Goal: Information Seeking & Learning: Learn about a topic

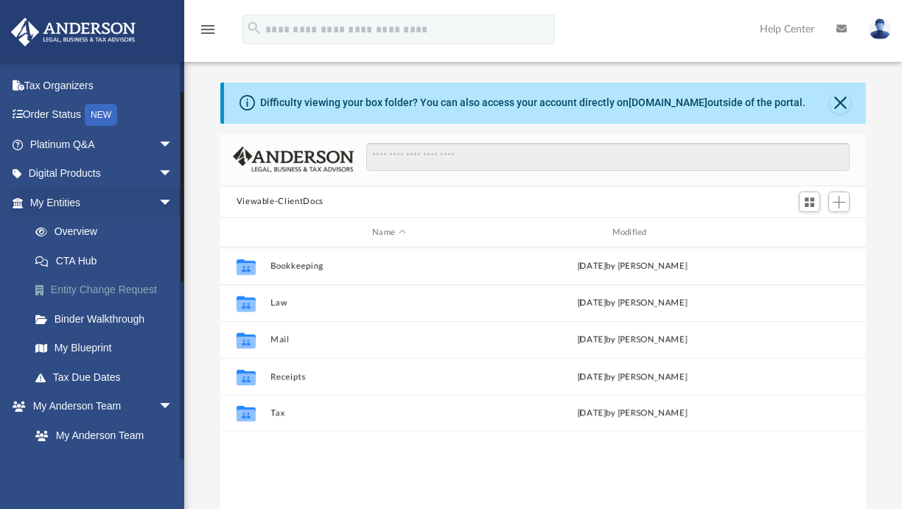
scroll to position [74, 0]
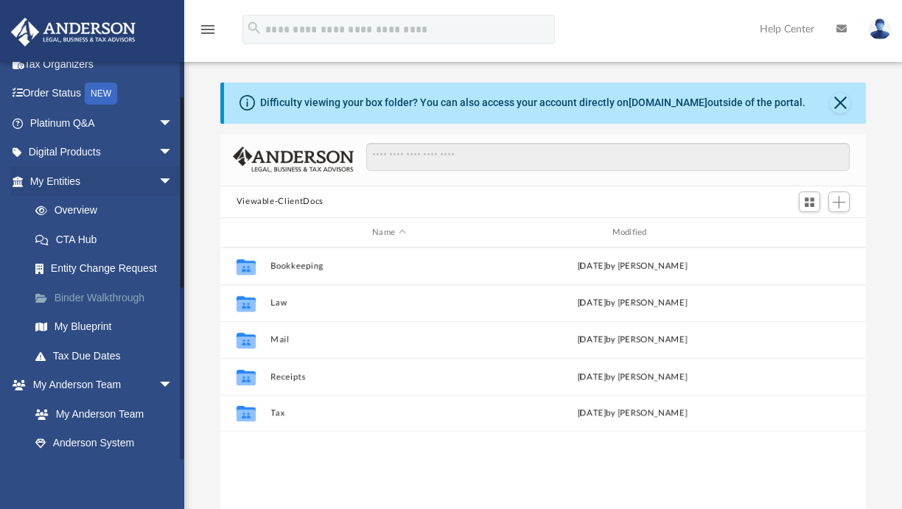
click at [103, 293] on link "Binder Walkthrough" at bounding box center [108, 297] width 175 height 29
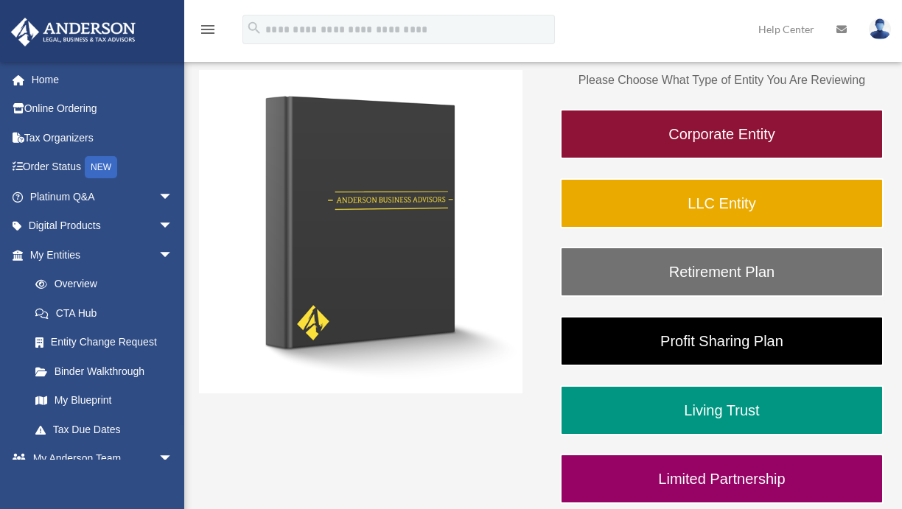
scroll to position [147, 0]
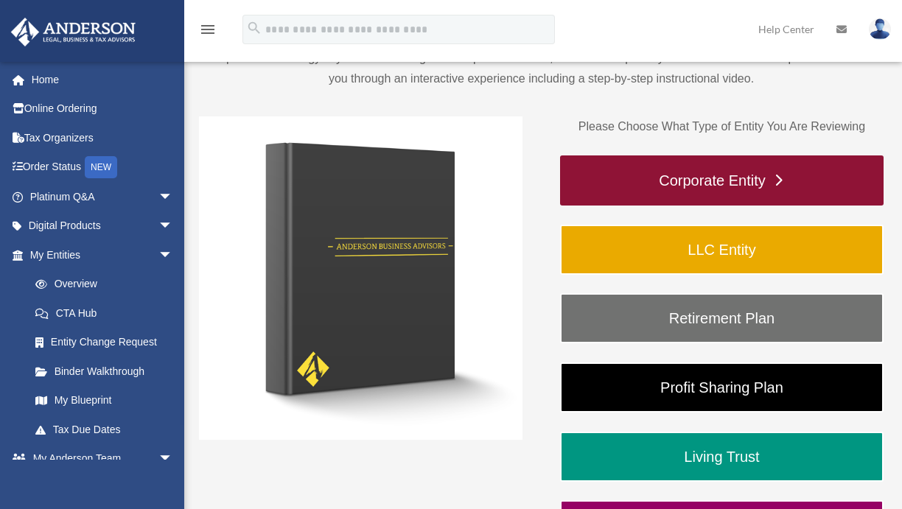
click at [705, 175] on link "Corporate Entity" at bounding box center [722, 180] width 324 height 50
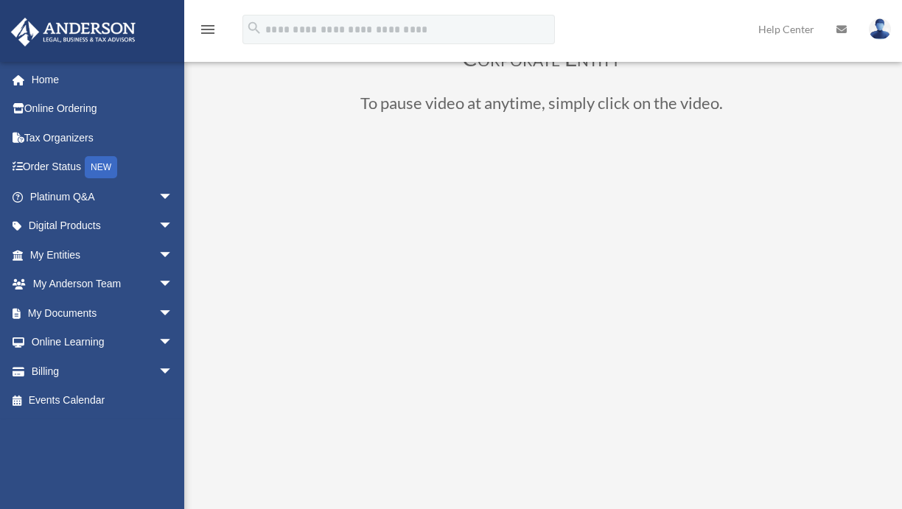
scroll to position [147, 0]
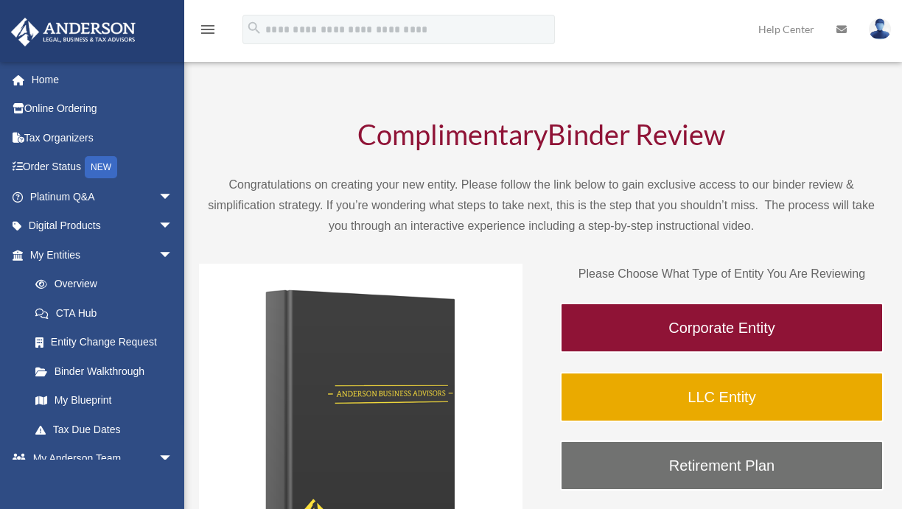
scroll to position [147, 0]
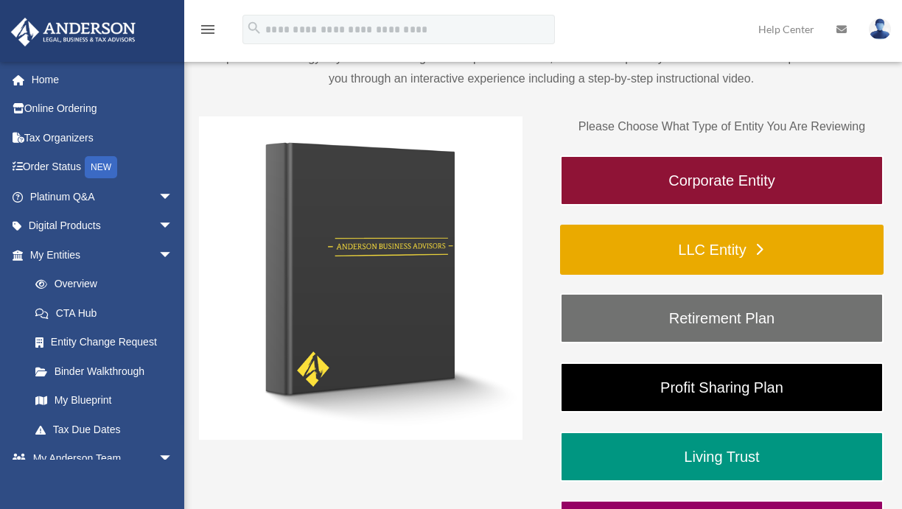
click at [690, 247] on link "LLC Entity" at bounding box center [722, 250] width 324 height 50
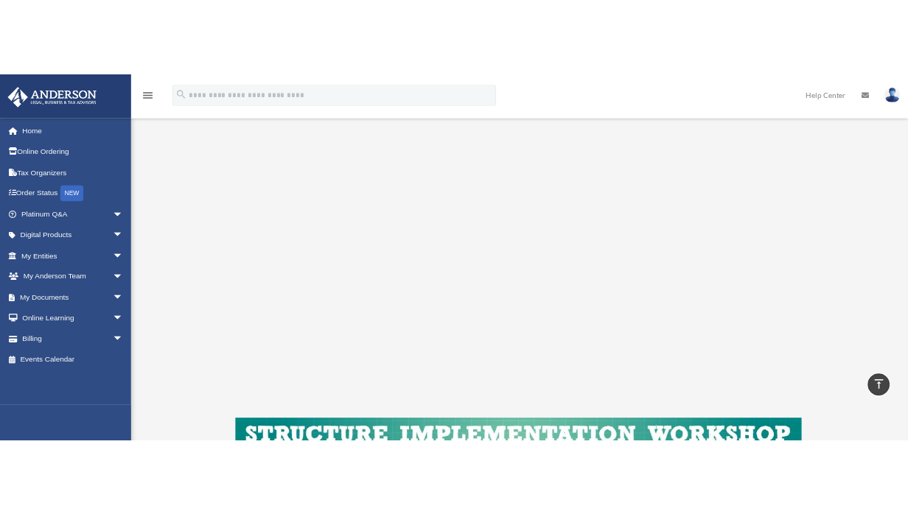
scroll to position [199, 0]
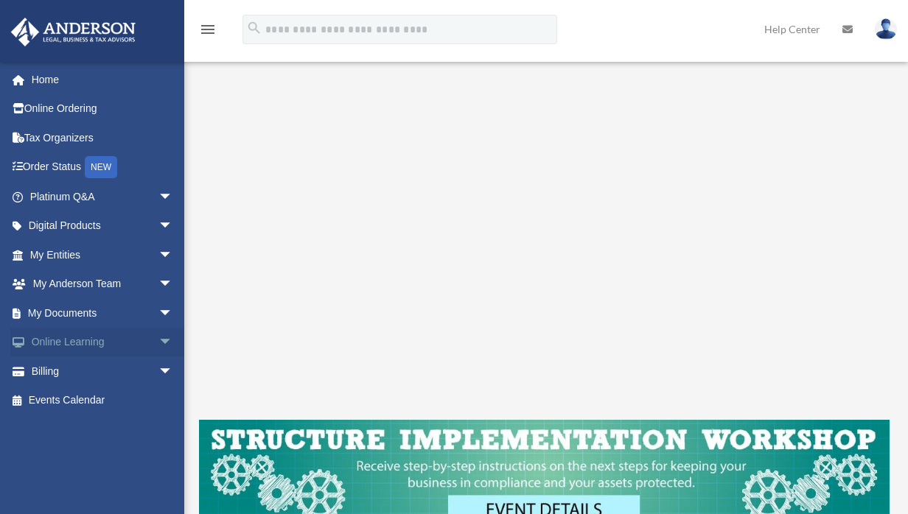
click at [93, 335] on link "Online Learning arrow_drop_down" at bounding box center [102, 342] width 185 height 29
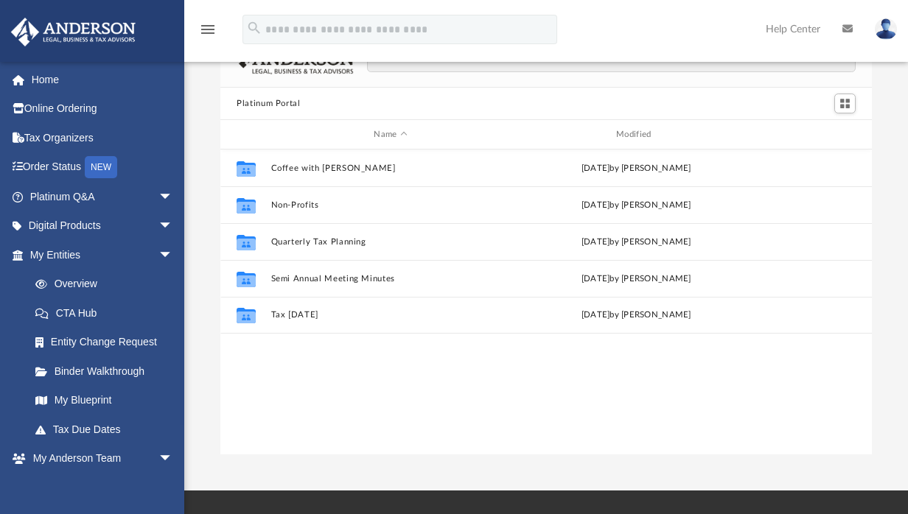
scroll to position [74, 0]
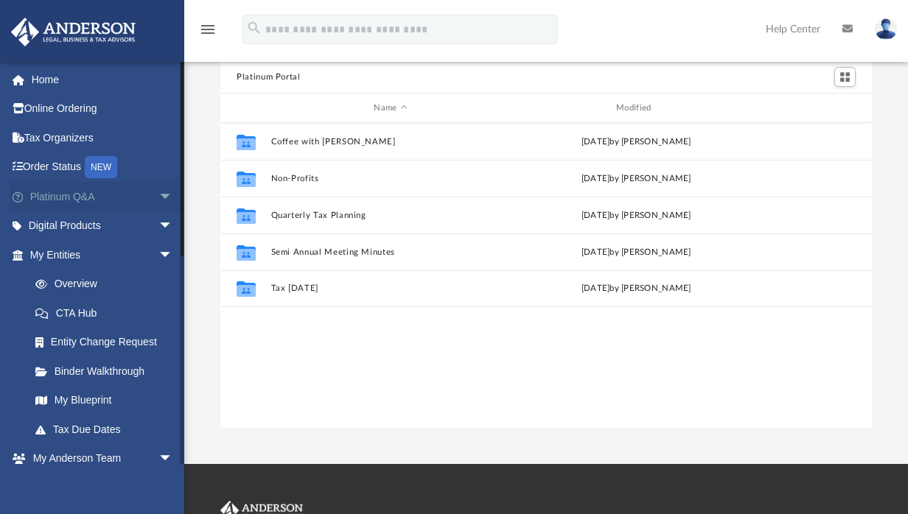
click at [79, 197] on link "Platinum Q&A arrow_drop_down" at bounding box center [102, 196] width 185 height 29
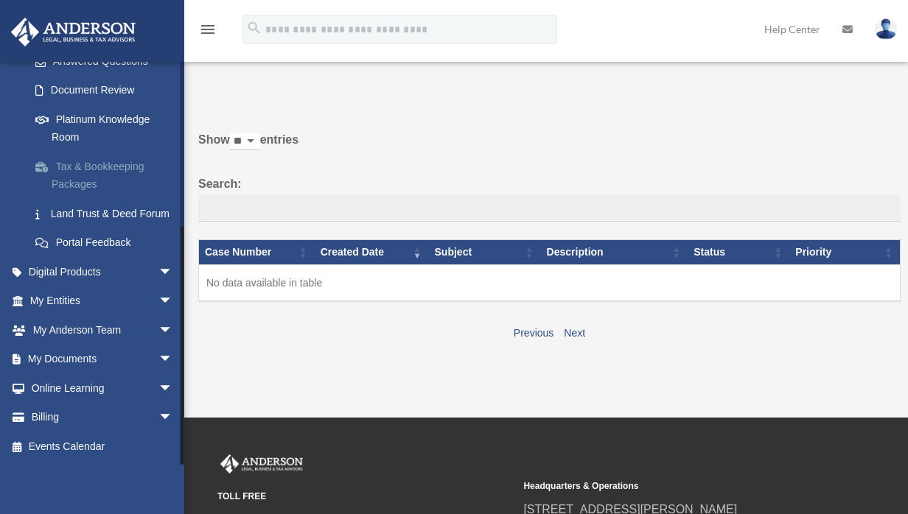
scroll to position [269, 0]
click at [88, 276] on link "Digital Products arrow_drop_down" at bounding box center [102, 271] width 185 height 29
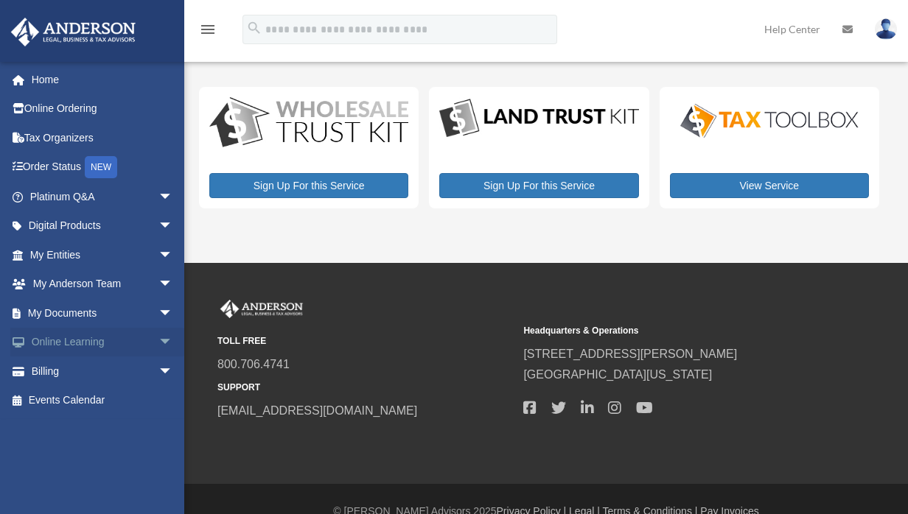
click at [44, 339] on link "Online Learning arrow_drop_down" at bounding box center [102, 342] width 185 height 29
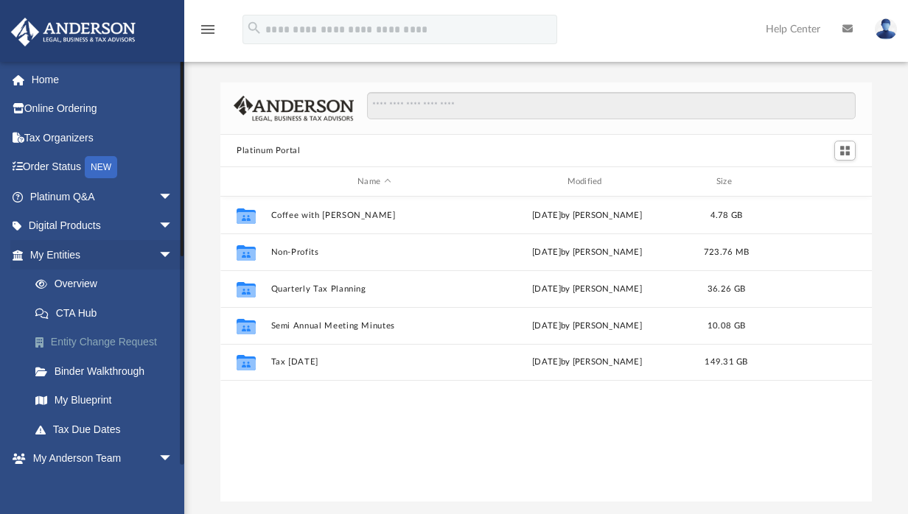
scroll to position [324, 640]
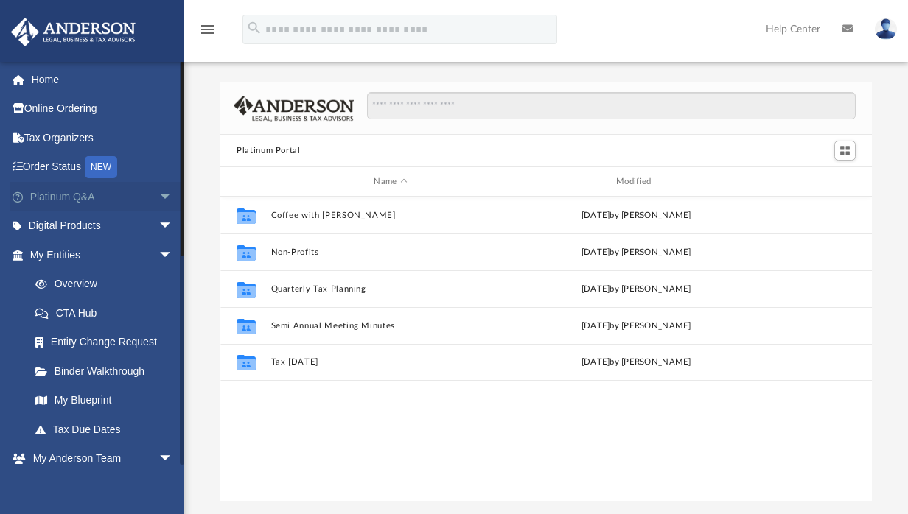
click at [59, 194] on link "Platinum Q&A arrow_drop_down" at bounding box center [102, 196] width 185 height 29
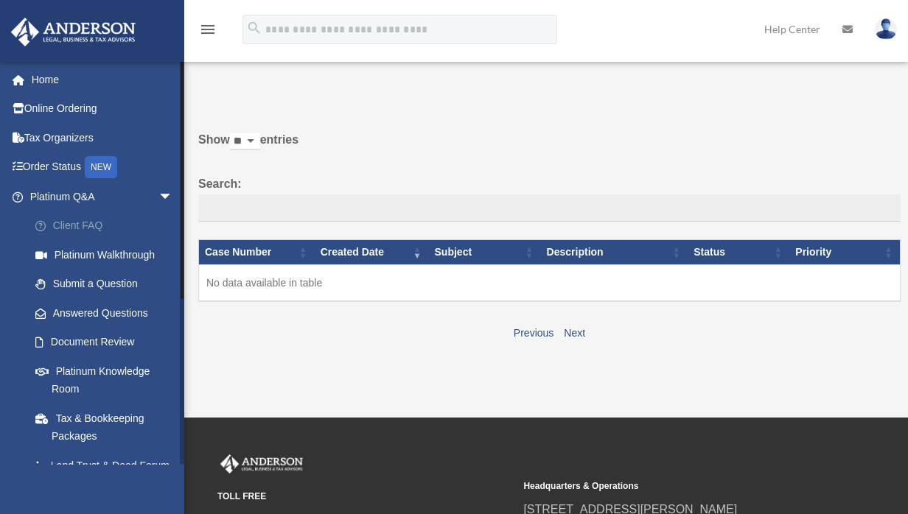
click at [74, 226] on link "Client FAQ" at bounding box center [108, 226] width 175 height 29
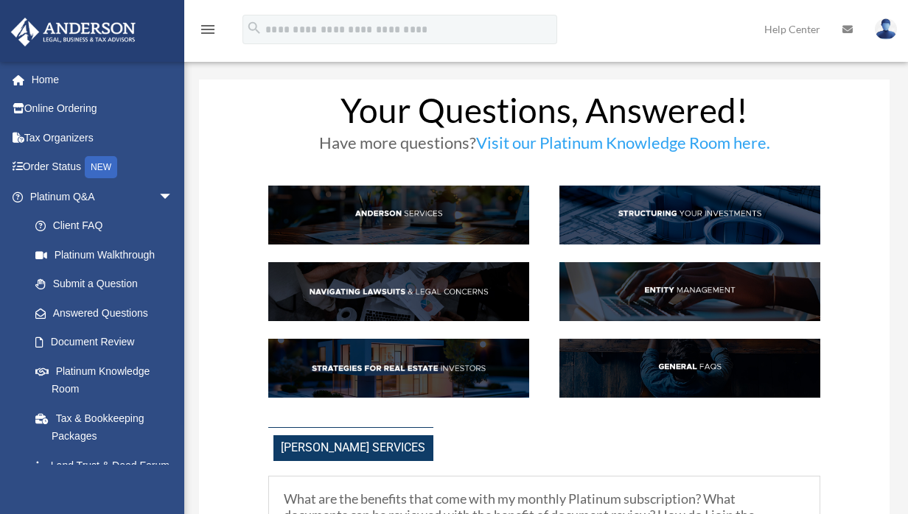
click at [660, 290] on img at bounding box center [689, 291] width 261 height 59
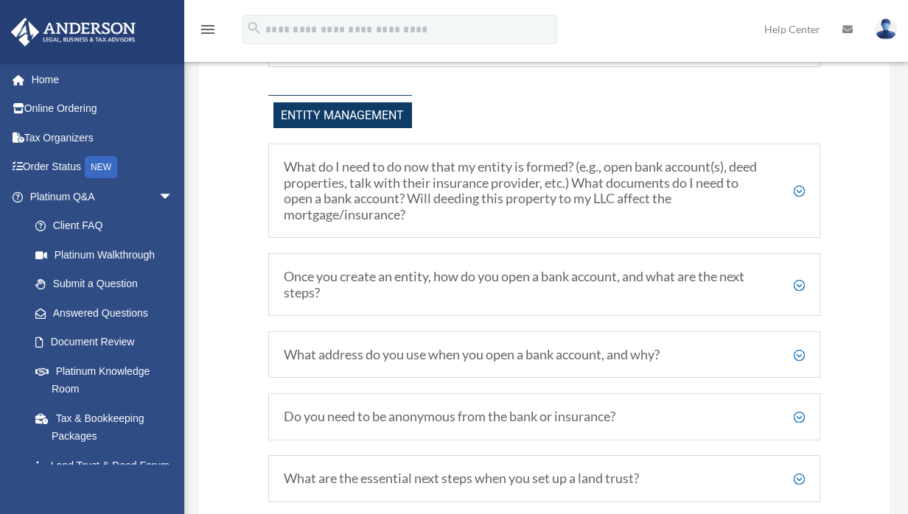
scroll to position [1513, 0]
click at [799, 279] on h5 "Once you create an entity, how do you open a bank account, and what are the nex…" at bounding box center [545, 284] width 522 height 32
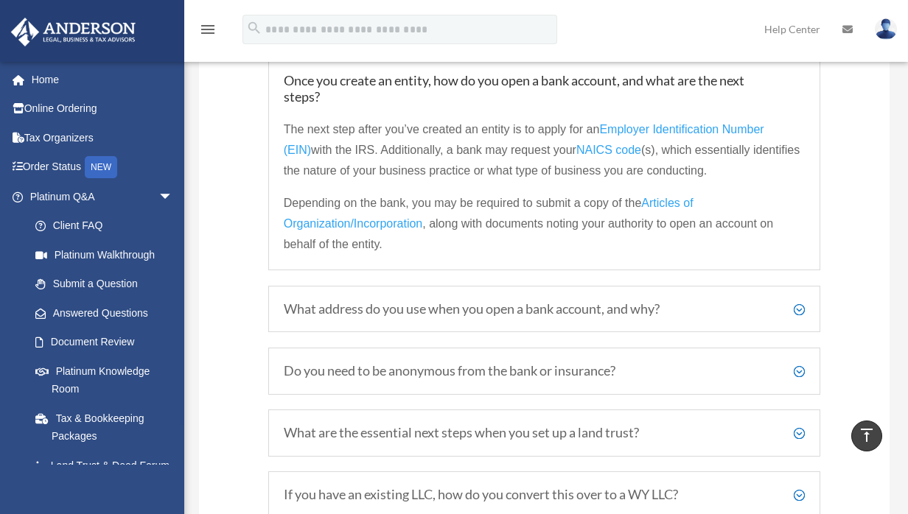
scroll to position [1734, 0]
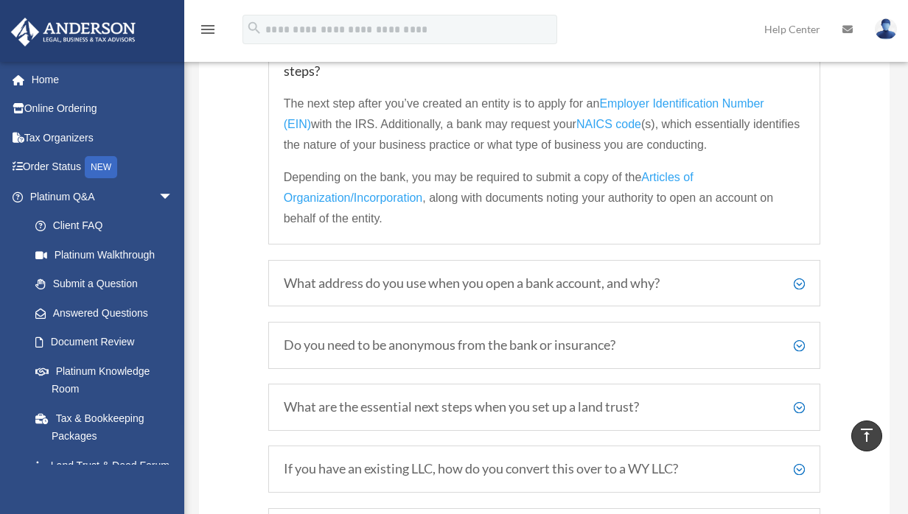
click at [525, 279] on h5 "What address do you use when you open a bank account, and why?" at bounding box center [545, 284] width 522 height 16
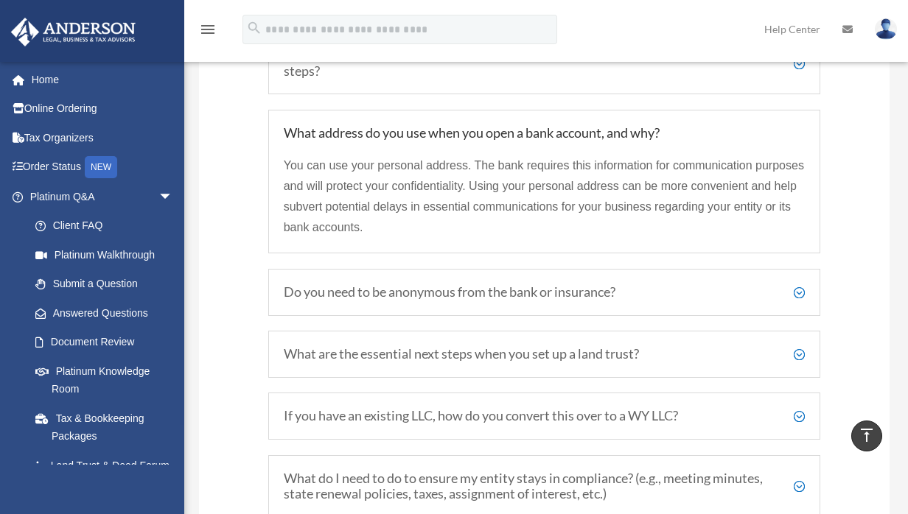
click at [517, 291] on h5 "Do you need to be anonymous from the bank or insurance?" at bounding box center [545, 292] width 522 height 16
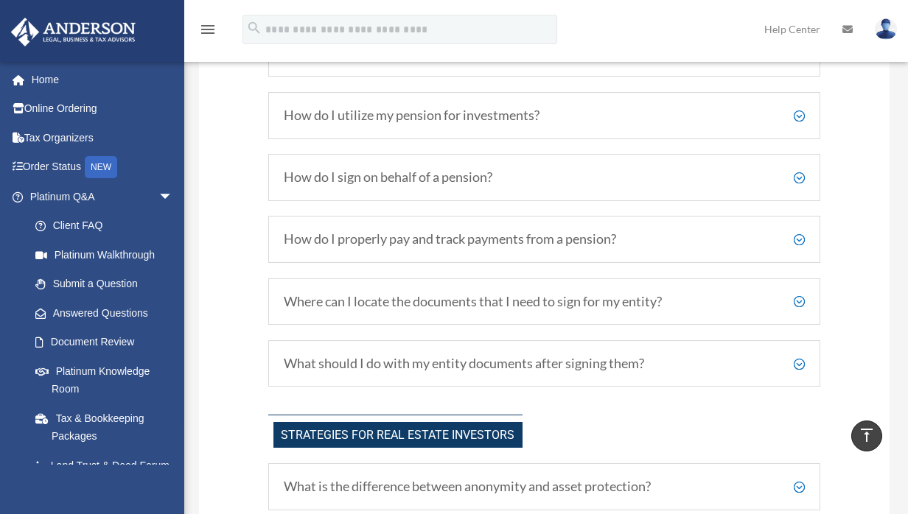
scroll to position [2618, 0]
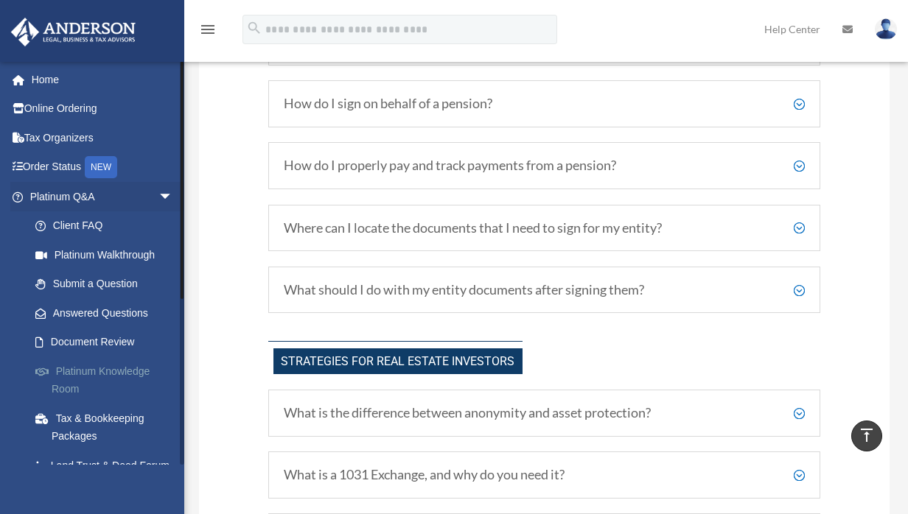
click at [129, 374] on link "Platinum Knowledge Room" at bounding box center [108, 380] width 175 height 47
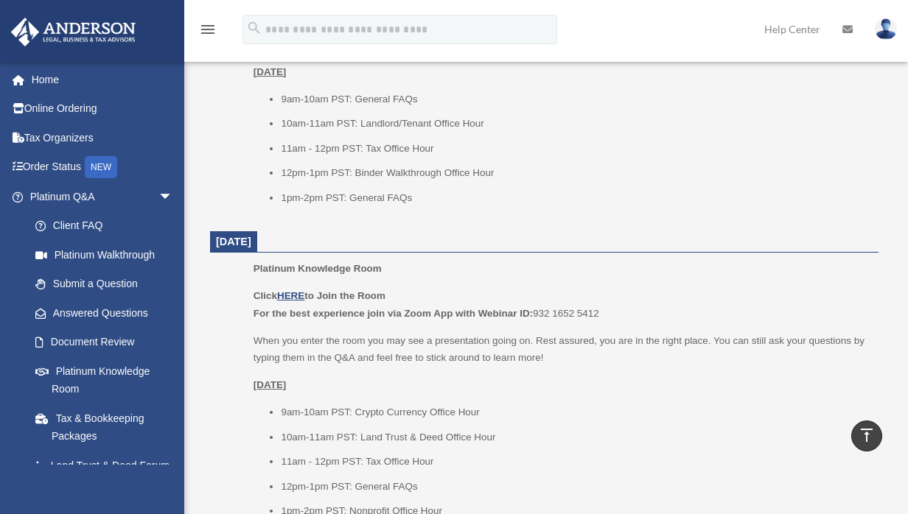
scroll to position [590, 0]
